Goal: Information Seeking & Learning: Find specific fact

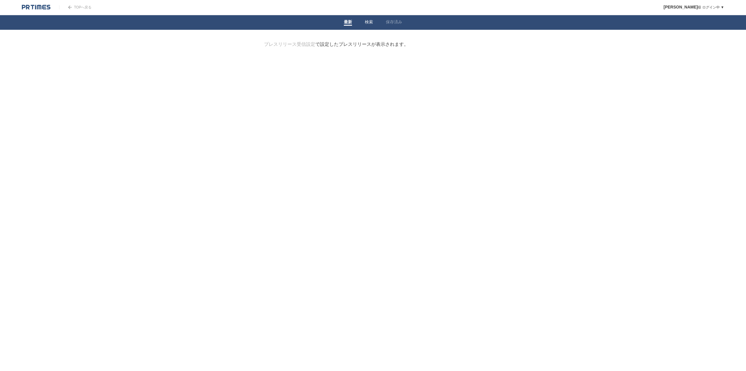
click at [367, 23] on link "検索" at bounding box center [369, 23] width 8 height 6
click at [391, 24] on link "保存済み" at bounding box center [394, 23] width 16 height 6
click at [373, 24] on li "検索" at bounding box center [369, 22] width 21 height 15
click at [373, 23] on li "検索" at bounding box center [369, 22] width 21 height 15
click at [371, 22] on link "検索" at bounding box center [369, 23] width 8 height 6
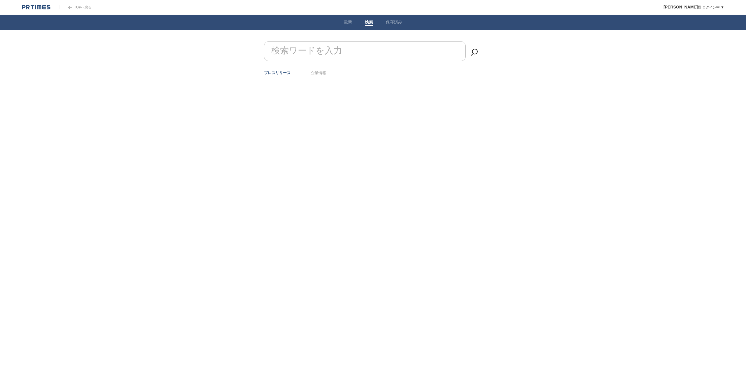
click at [318, 79] on div at bounding box center [373, 93] width 236 height 29
click at [319, 74] on link "企業情報" at bounding box center [318, 73] width 15 height 4
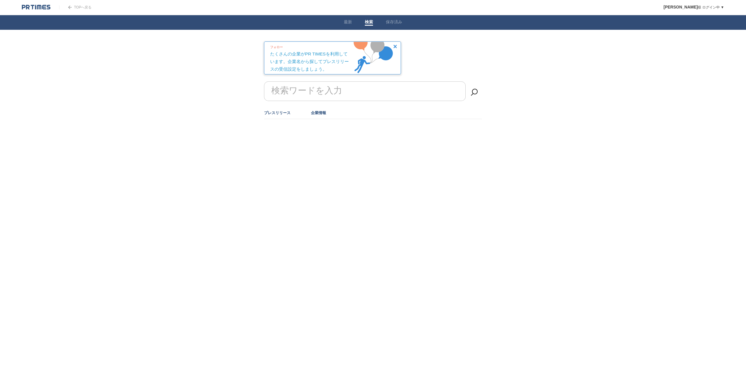
click at [280, 110] on link "プレスリリース" at bounding box center [277, 112] width 27 height 4
click at [279, 114] on link "プレスリリース" at bounding box center [277, 112] width 27 height 4
click at [293, 85] on label "検索ワードを入力" at bounding box center [290, 80] width 44 height 9
click at [293, 87] on input "検索ワードを入力" at bounding box center [365, 91] width 202 height 20
click at [351, 20] on link "最新" at bounding box center [348, 23] width 8 height 6
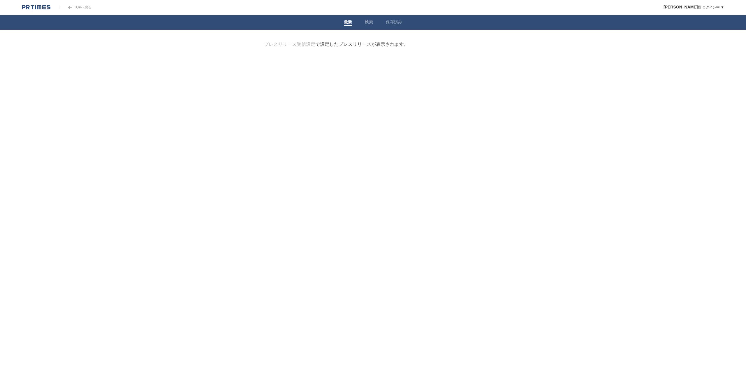
click at [370, 20] on link "検索" at bounding box center [369, 23] width 8 height 6
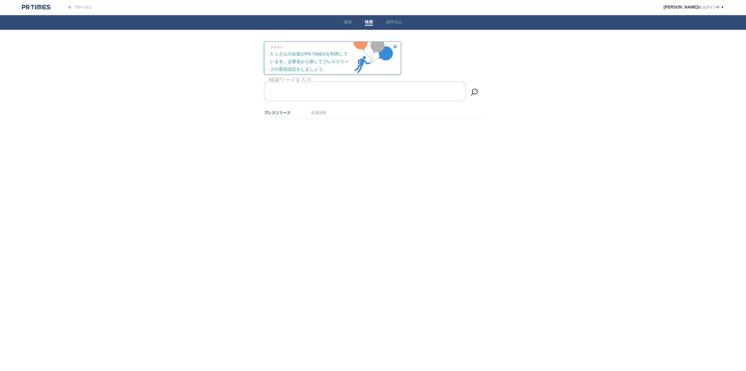
click at [354, 93] on input "検索ワードを入力" at bounding box center [365, 91] width 202 height 20
type input "a"
click at [315, 120] on div at bounding box center [373, 133] width 236 height 29
click at [317, 116] on li "企業情報" at bounding box center [318, 113] width 15 height 10
click at [317, 112] on link "企業情報" at bounding box center [318, 112] width 15 height 4
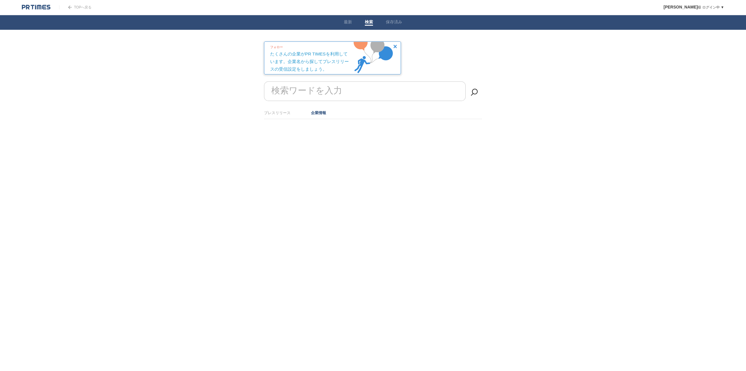
click at [318, 114] on link "企業情報" at bounding box center [318, 112] width 15 height 4
click at [283, 115] on li "プレスリリース" at bounding box center [277, 113] width 27 height 10
click at [283, 111] on link "プレスリリース" at bounding box center [277, 112] width 27 height 4
click at [321, 113] on link "企業情報" at bounding box center [318, 112] width 15 height 4
click at [321, 81] on form "検索ワードを入力" at bounding box center [373, 81] width 218 height 0
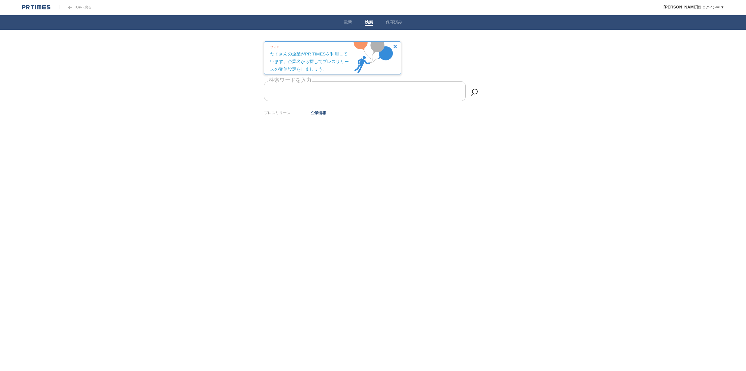
click at [278, 107] on ul "プレスリリース 企業情報" at bounding box center [373, 113] width 218 height 12
click at [305, 81] on form "検索ワードを入力" at bounding box center [373, 81] width 218 height 0
click at [284, 111] on link "プレスリリース" at bounding box center [277, 112] width 27 height 4
click at [287, 81] on form "検索ワードを入力" at bounding box center [373, 81] width 218 height 0
click at [73, 9] on div "TOPへ戻る" at bounding box center [75, 7] width 32 height 15
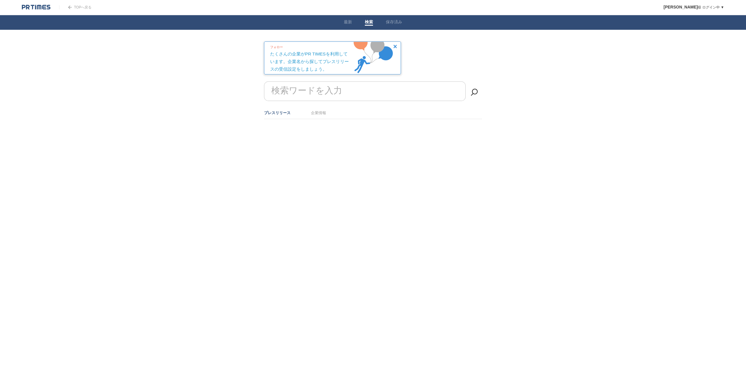
click at [73, 6] on link "TOPへ戻る" at bounding box center [75, 7] width 32 height 4
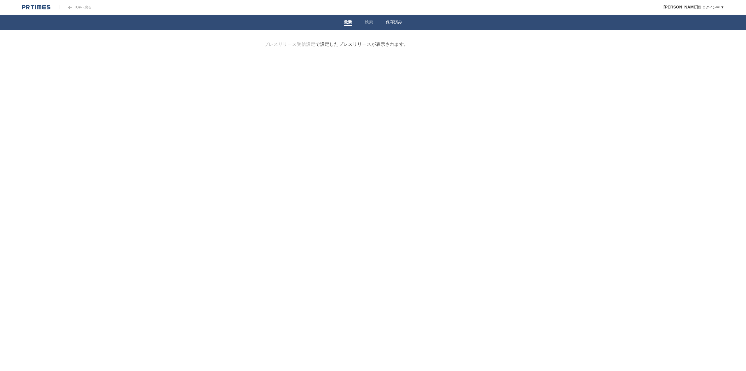
click at [373, 22] on link "検索" at bounding box center [369, 23] width 8 height 6
click at [303, 41] on form "検索ワードを入力" at bounding box center [373, 41] width 218 height 0
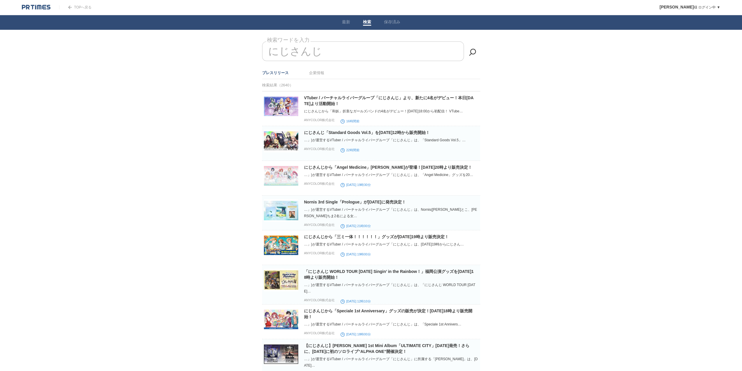
drag, startPoint x: 330, startPoint y: 53, endPoint x: 256, endPoint y: 54, distance: 74.0
type input "に"
drag, startPoint x: 354, startPoint y: 48, endPoint x: 264, endPoint y: 50, distance: 89.2
click at [264, 51] on input "にじさんじ" at bounding box center [363, 51] width 202 height 20
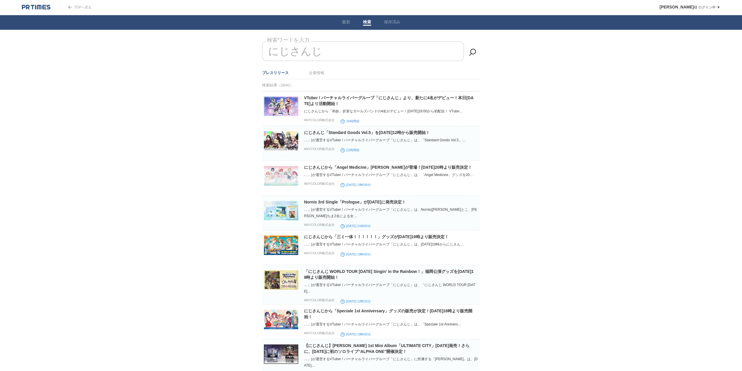
click at [306, 78] on ul "プレスリリース 企業情報" at bounding box center [371, 73] width 218 height 12
click at [310, 77] on li "企業情報" at bounding box center [316, 73] width 15 height 10
click at [313, 74] on link "企業情報" at bounding box center [316, 73] width 15 height 4
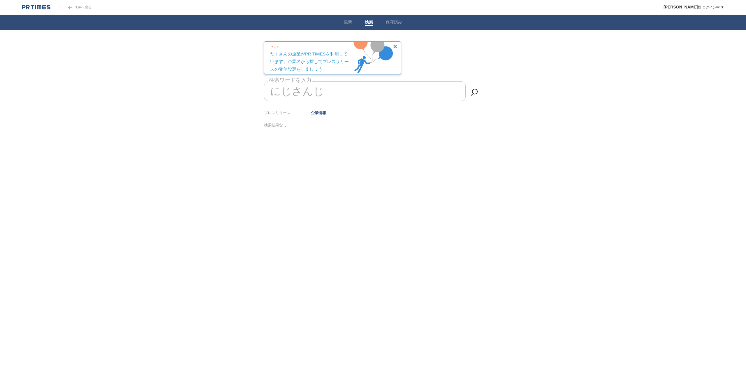
click at [325, 83] on input "にじさんじ" at bounding box center [365, 91] width 202 height 20
click at [325, 96] on input "にじさんじ" at bounding box center [365, 91] width 202 height 20
drag, startPoint x: 326, startPoint y: 92, endPoint x: 272, endPoint y: 94, distance: 54.0
click at [270, 95] on input "にじさんじ" at bounding box center [365, 91] width 202 height 20
type input "に"
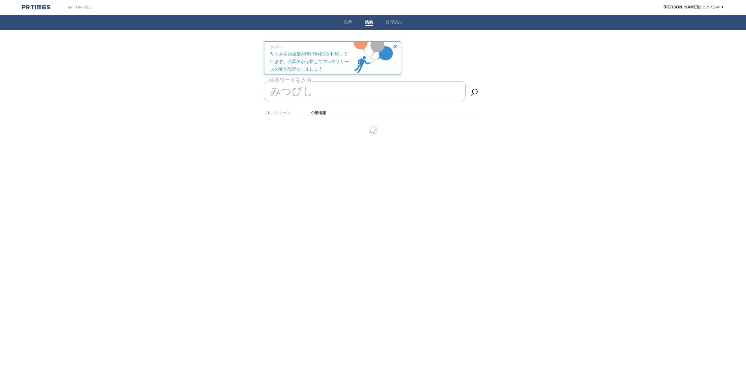
type input "三菱"
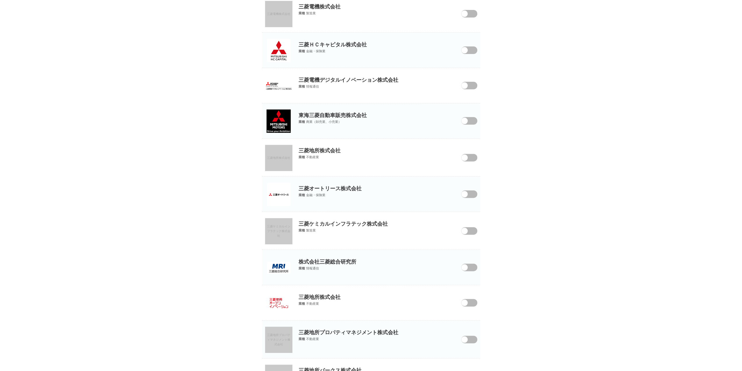
scroll to position [136, 0]
